Goal: Obtain resource: Download file/media

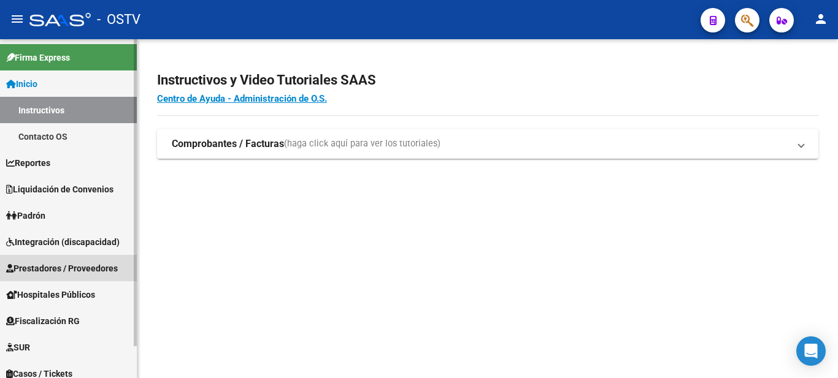
click at [48, 263] on span "Prestadores / Proveedores" at bounding box center [62, 268] width 112 height 13
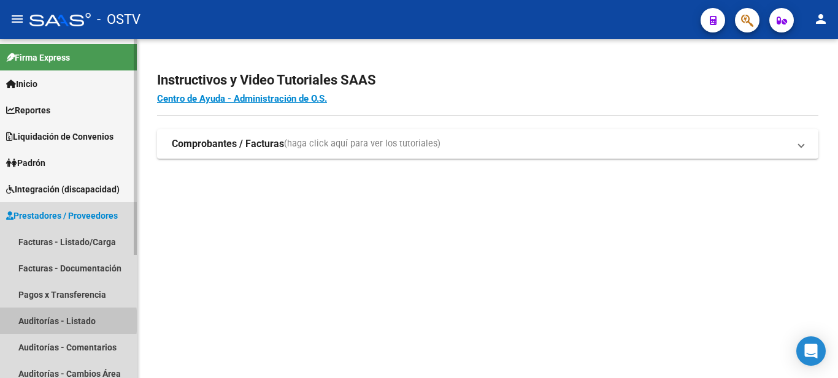
click at [36, 321] on link "Auditorías - Listado" at bounding box center [68, 321] width 137 height 26
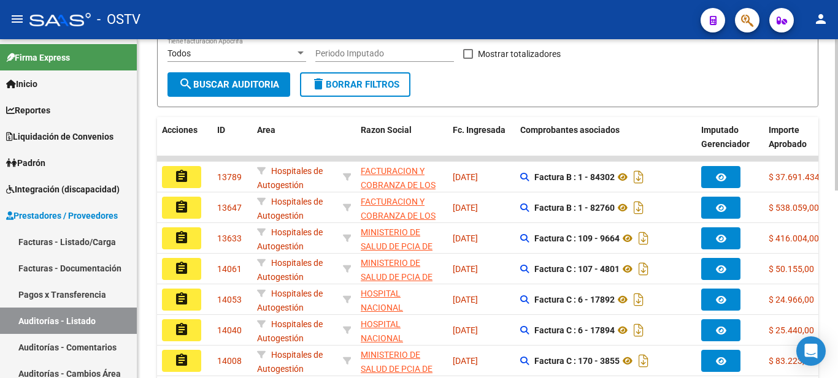
scroll to position [250, 0]
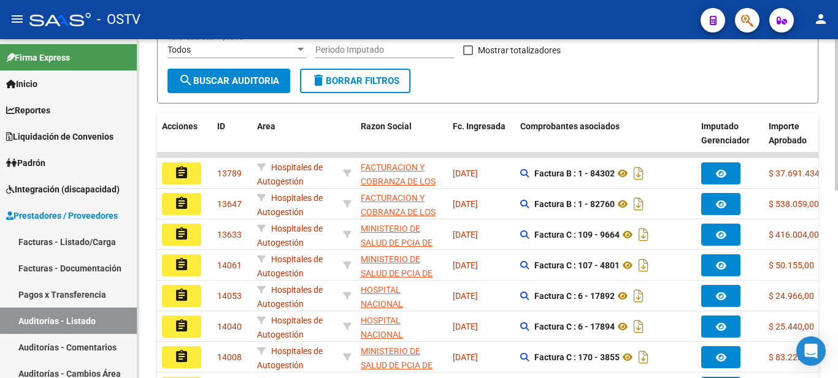
click at [837, 218] on div at bounding box center [836, 229] width 3 height 152
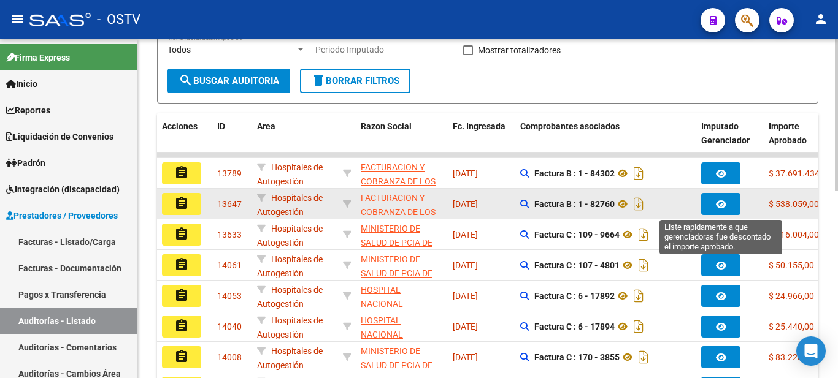
click at [724, 201] on icon "button" at bounding box center [721, 204] width 10 height 9
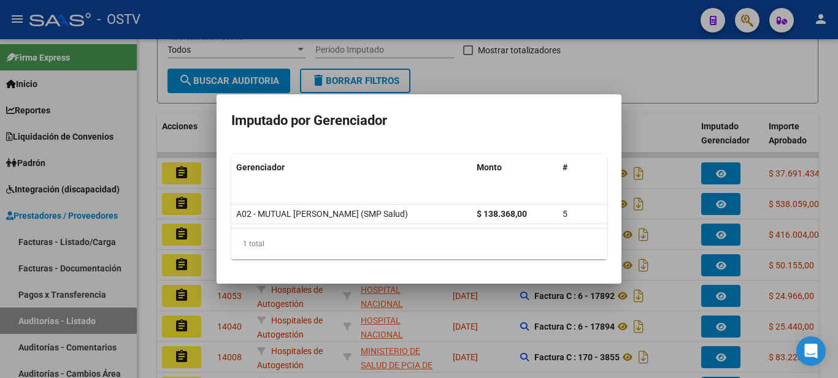
click at [719, 174] on div at bounding box center [419, 189] width 838 height 378
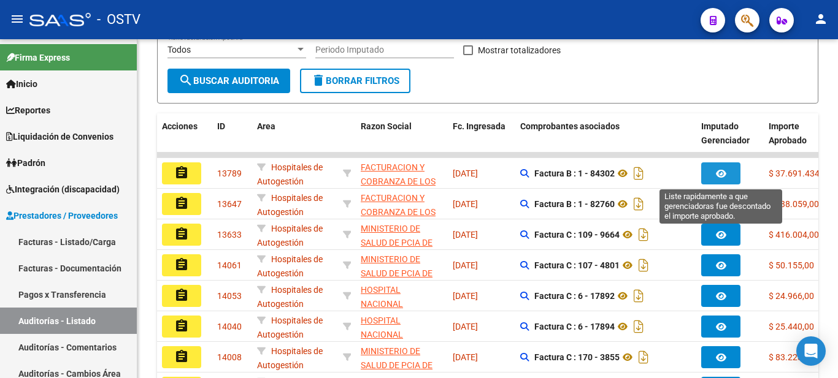
click at [719, 174] on icon "button" at bounding box center [721, 173] width 10 height 9
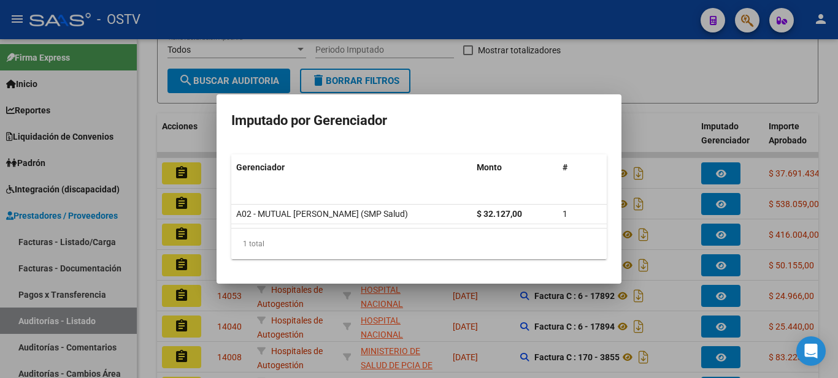
click at [716, 199] on div at bounding box center [419, 189] width 838 height 378
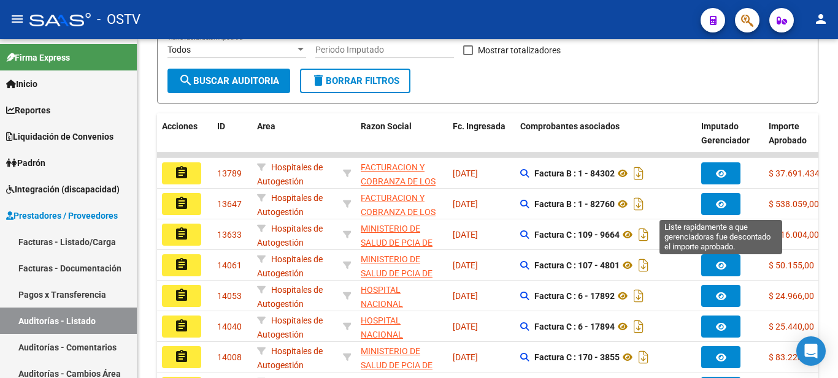
click at [716, 199] on span "button" at bounding box center [721, 204] width 10 height 11
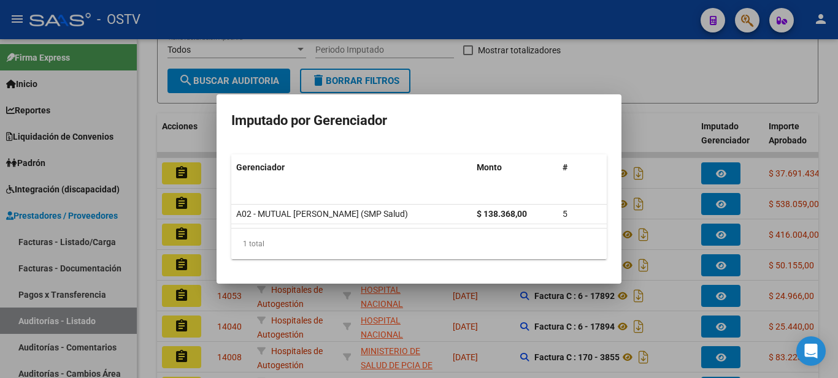
click at [724, 229] on div at bounding box center [419, 189] width 838 height 378
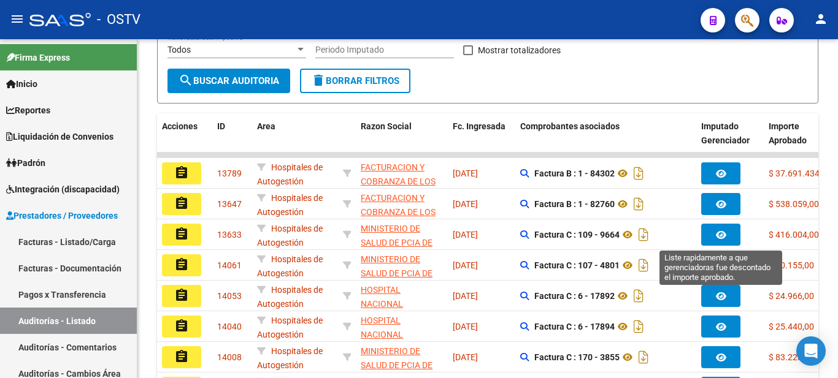
click at [724, 229] on span "button" at bounding box center [721, 234] width 10 height 11
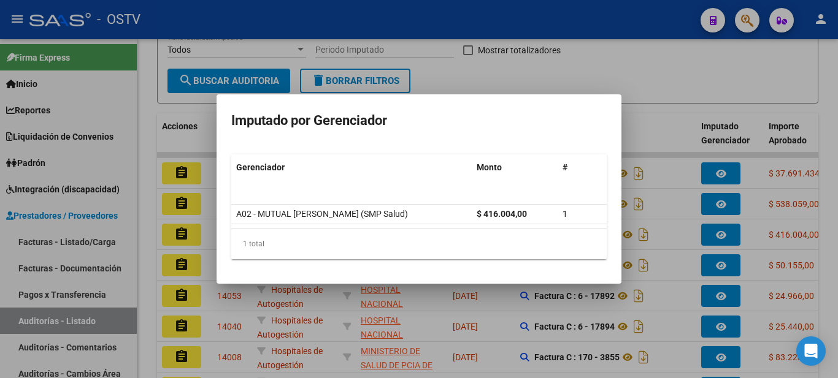
click at [664, 232] on div at bounding box center [419, 189] width 838 height 378
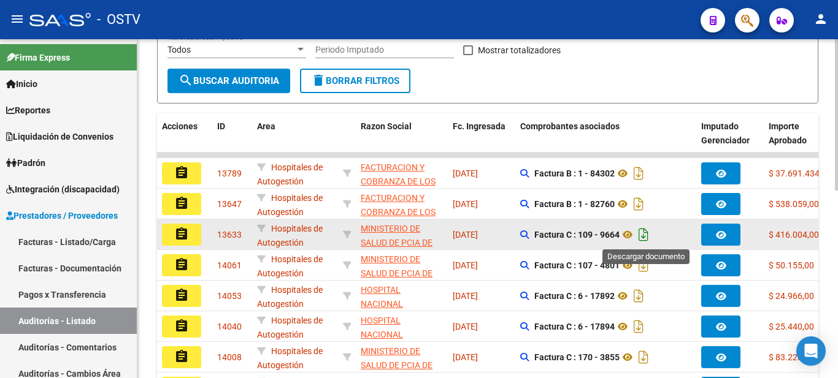
click at [645, 233] on icon "Descargar documento" at bounding box center [643, 235] width 16 height 20
click at [627, 234] on icon at bounding box center [628, 235] width 16 height 15
click at [180, 236] on mat-icon "assignment" at bounding box center [181, 234] width 15 height 15
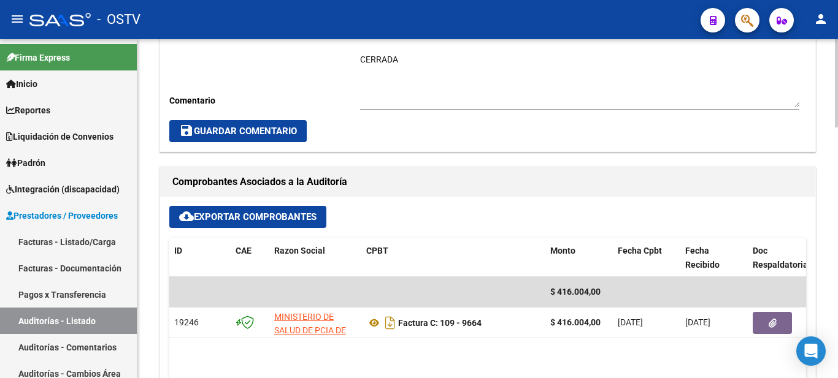
scroll to position [491, 0]
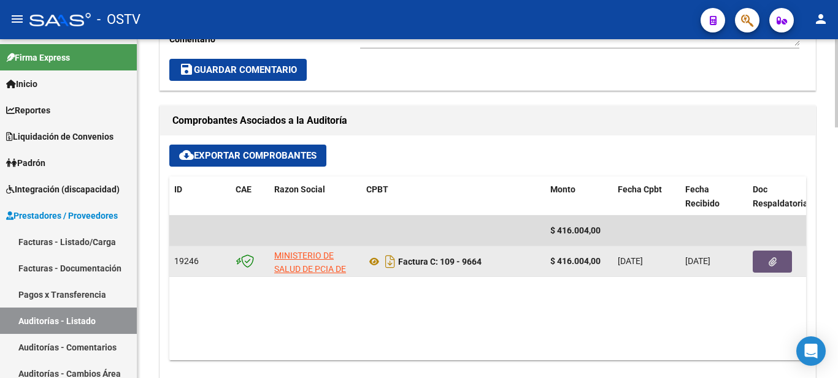
click at [766, 254] on button "button" at bounding box center [772, 262] width 39 height 22
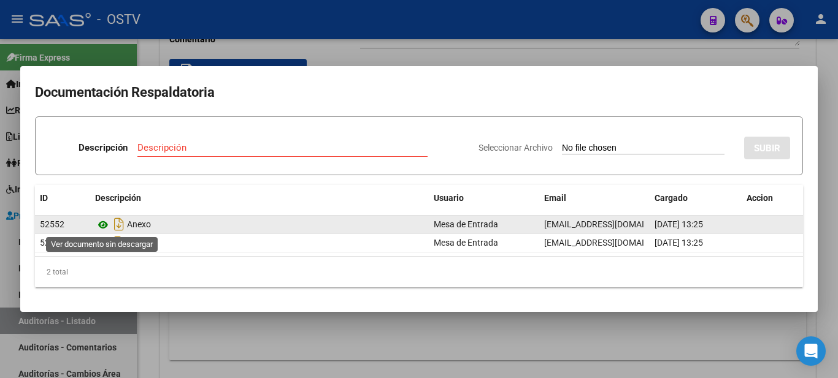
click at [99, 224] on icon at bounding box center [103, 225] width 16 height 15
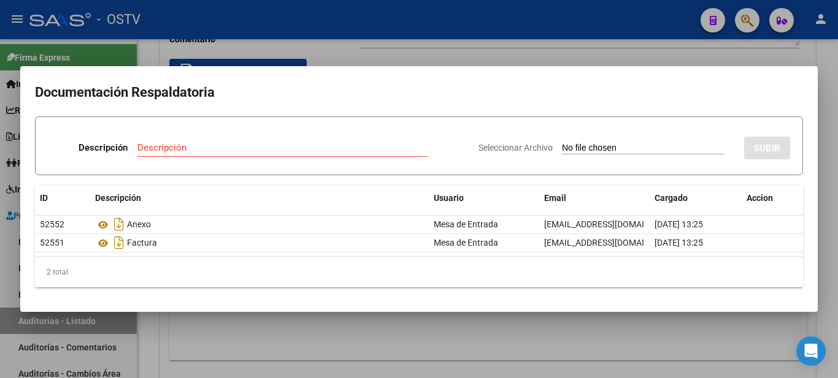
click at [253, 12] on div at bounding box center [419, 189] width 838 height 378
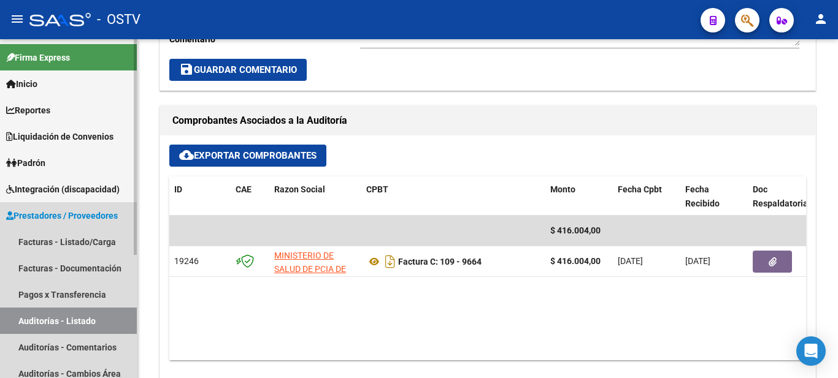
click at [47, 318] on link "Auditorías - Listado" at bounding box center [68, 321] width 137 height 26
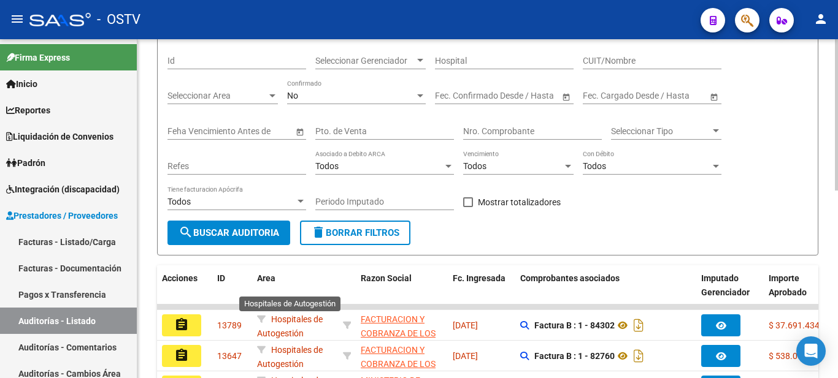
scroll to position [420, 0]
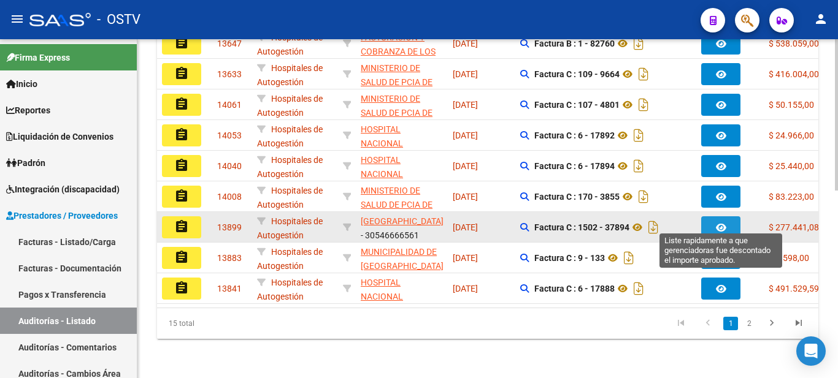
click at [717, 223] on icon "button" at bounding box center [721, 227] width 10 height 9
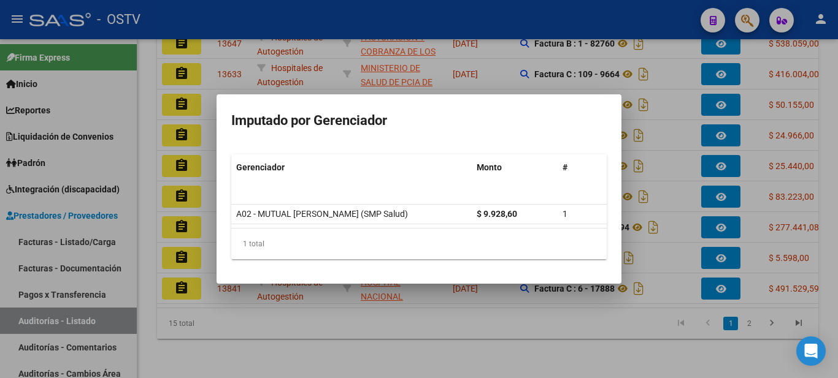
click at [721, 248] on div at bounding box center [419, 189] width 838 height 378
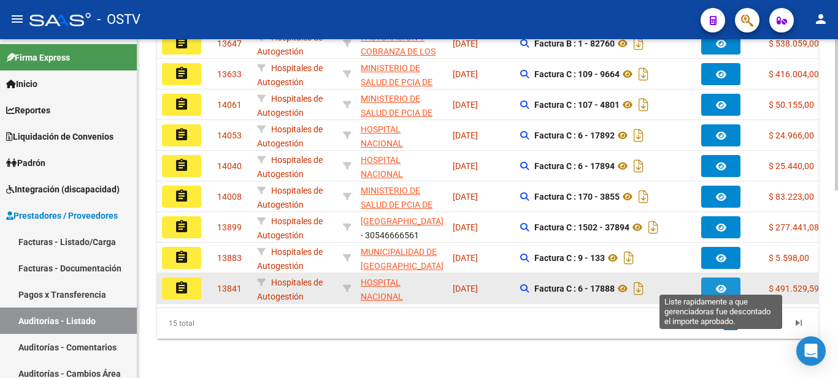
click at [716, 285] on icon "button" at bounding box center [721, 289] width 10 height 9
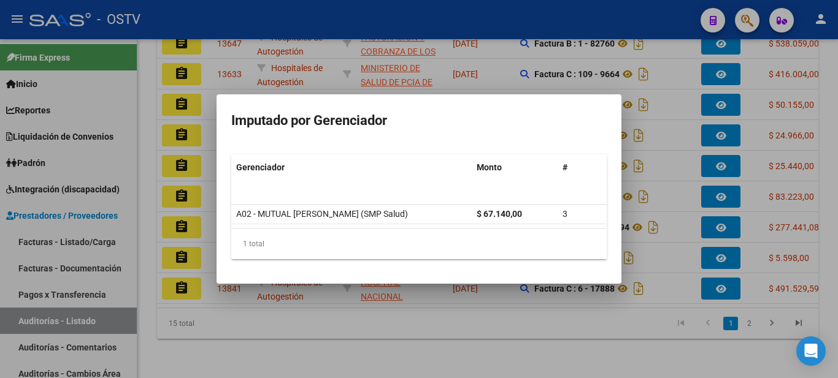
click at [771, 323] on div at bounding box center [419, 189] width 838 height 378
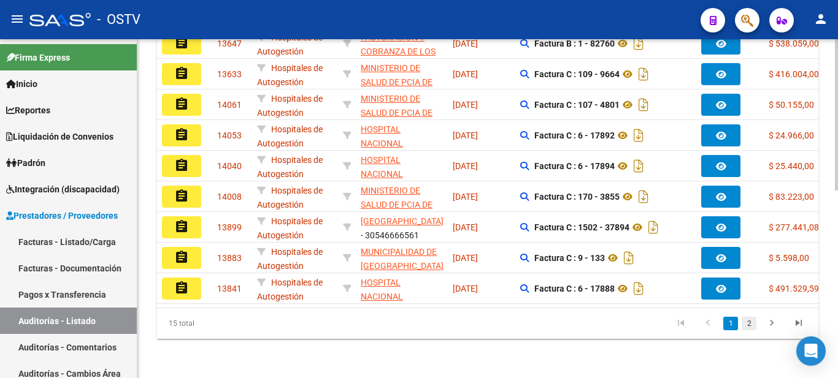
click at [747, 322] on link "2" at bounding box center [749, 323] width 15 height 13
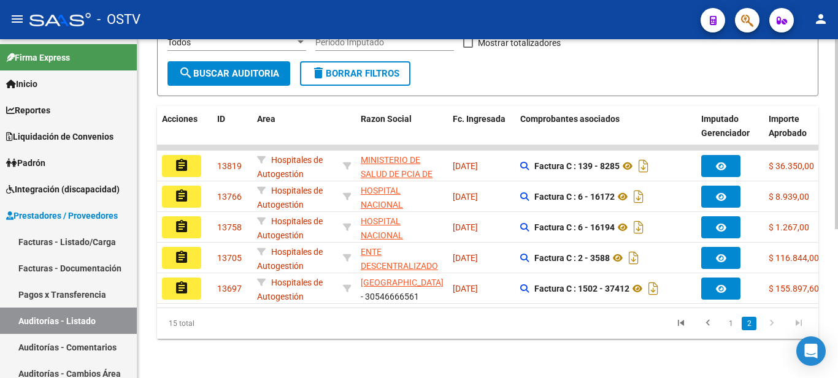
scroll to position [267, 0]
